Goal: Download file/media

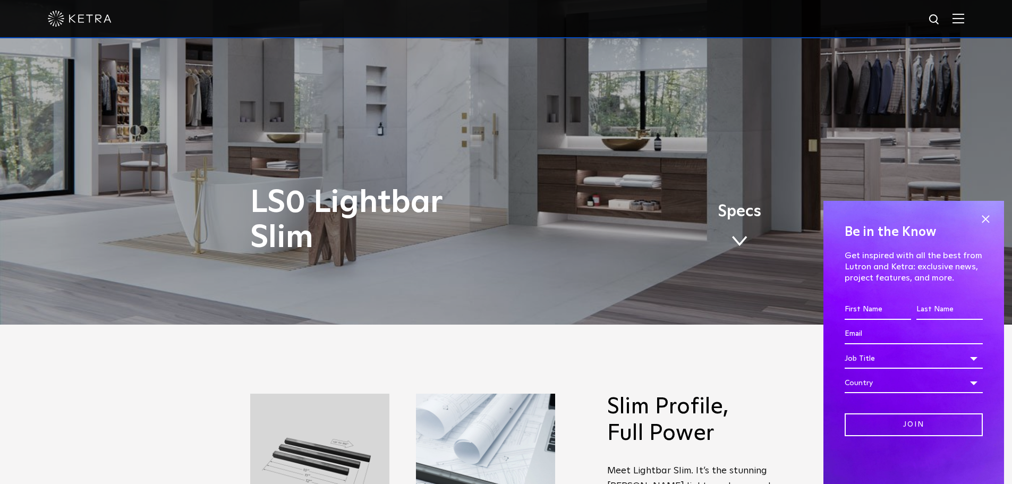
click at [739, 237] on span at bounding box center [740, 241] width 16 height 12
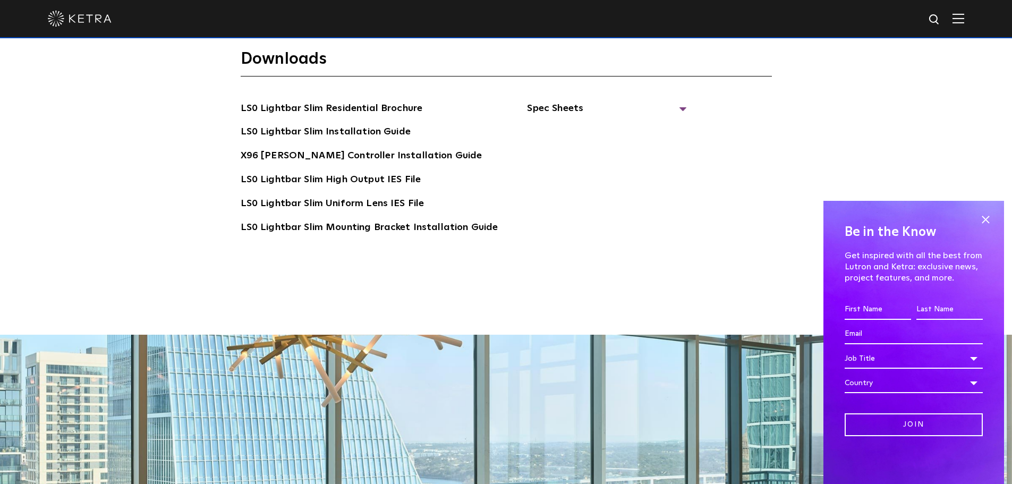
scroll to position [2194, 0]
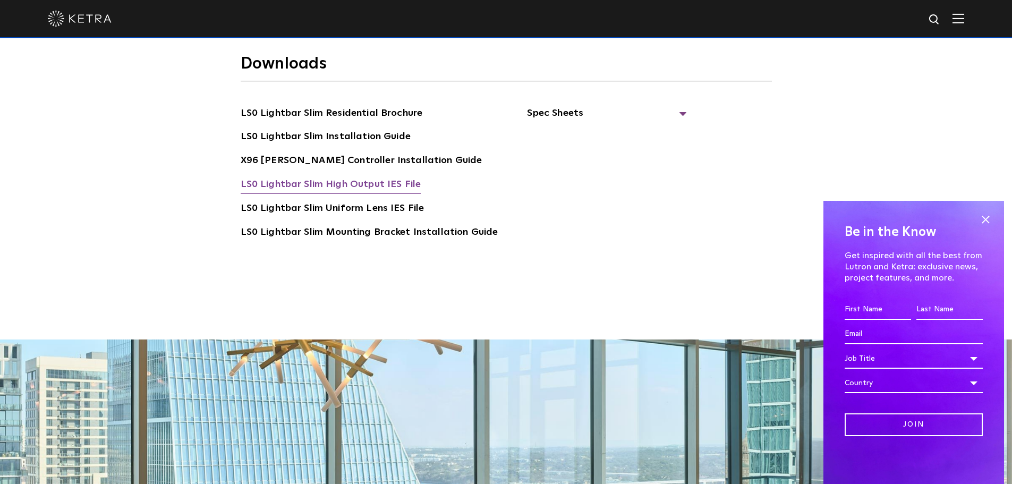
click at [335, 177] on link "LS0 Lightbar Slim High Output IES File" at bounding box center [331, 185] width 181 height 17
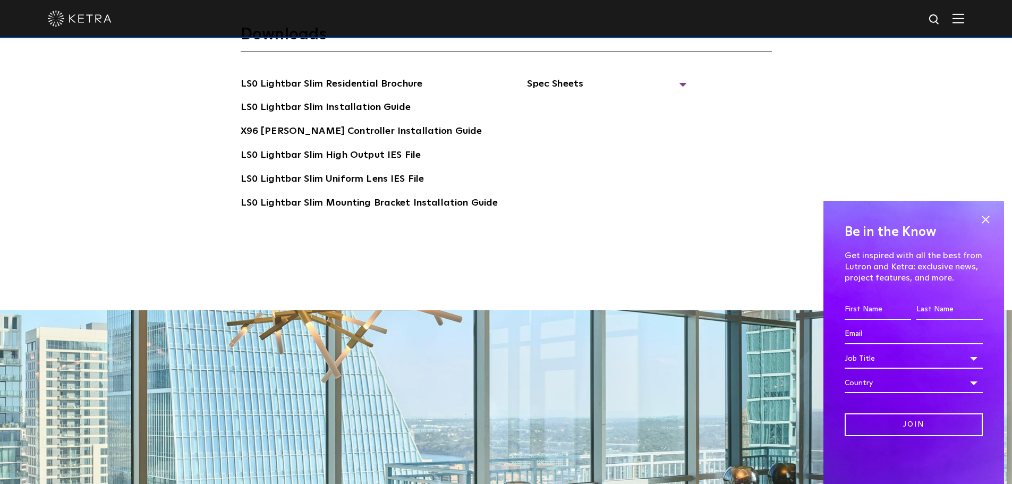
scroll to position [2248, 0]
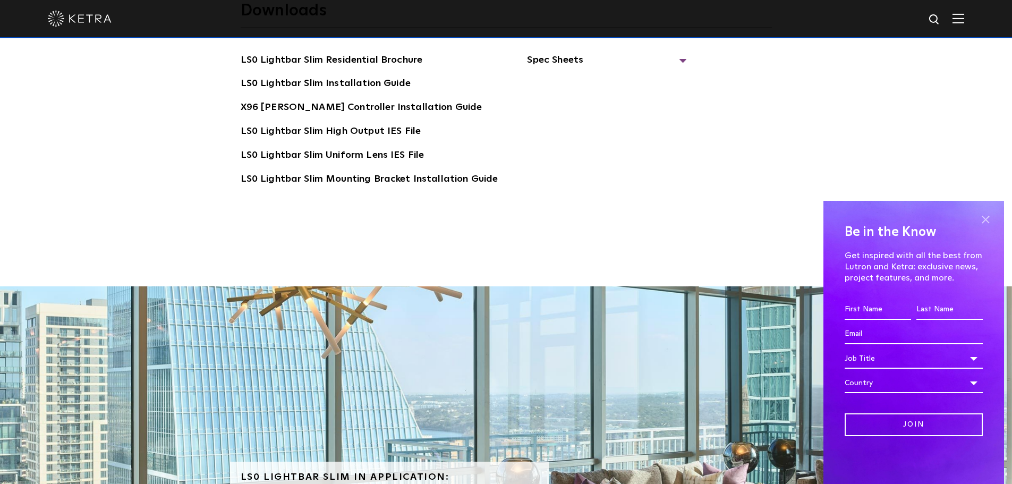
click at [984, 221] on span at bounding box center [986, 220] width 16 height 16
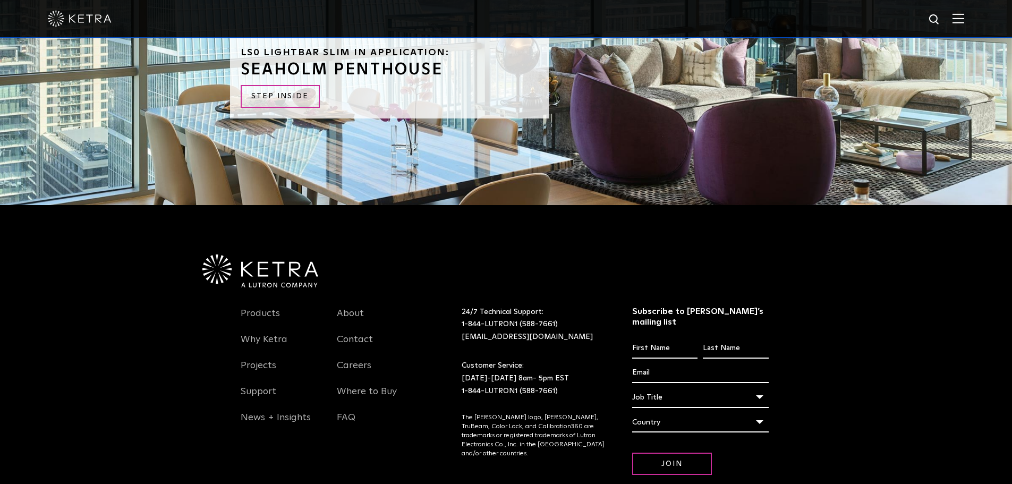
scroll to position [2673, 0]
click at [274, 85] on link "STEP INSIDE" at bounding box center [280, 96] width 79 height 23
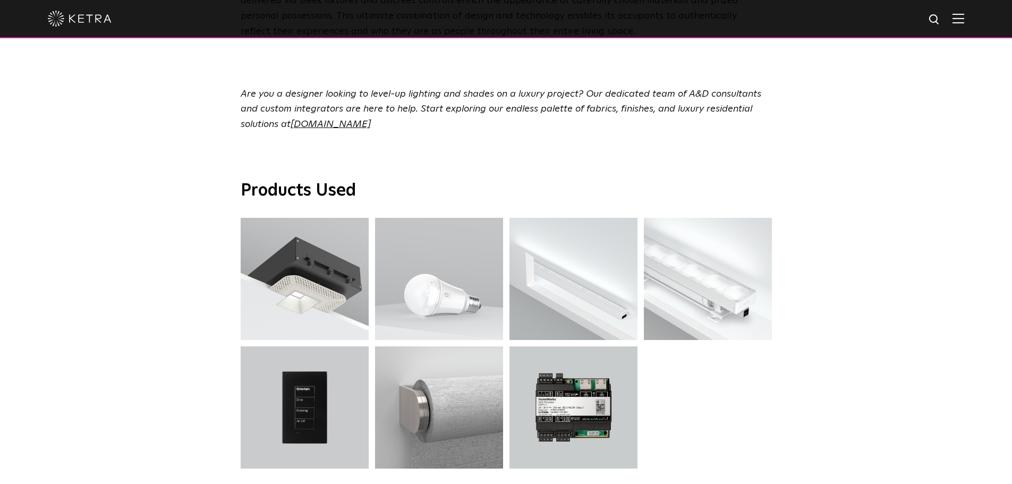
scroll to position [3826, 0]
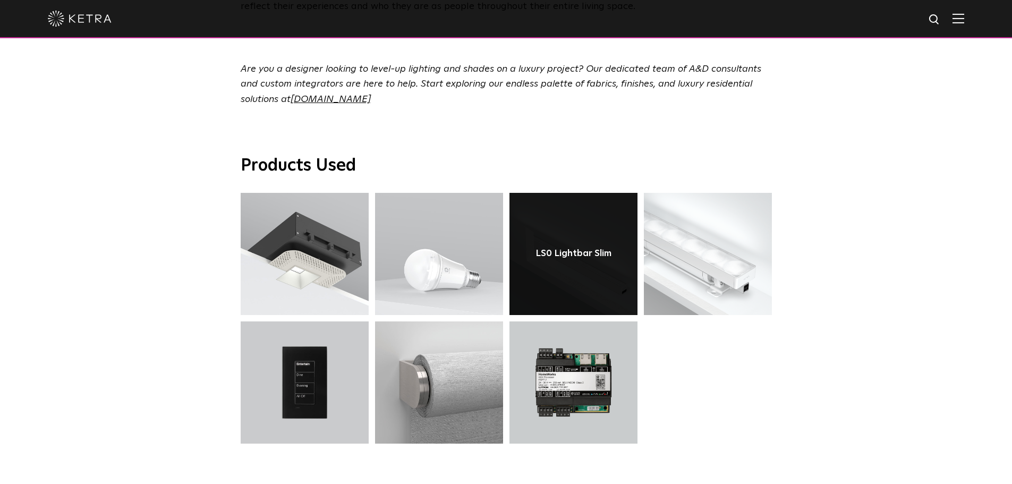
click at [572, 238] on link at bounding box center [574, 254] width 128 height 122
